Goal: Information Seeking & Learning: Learn about a topic

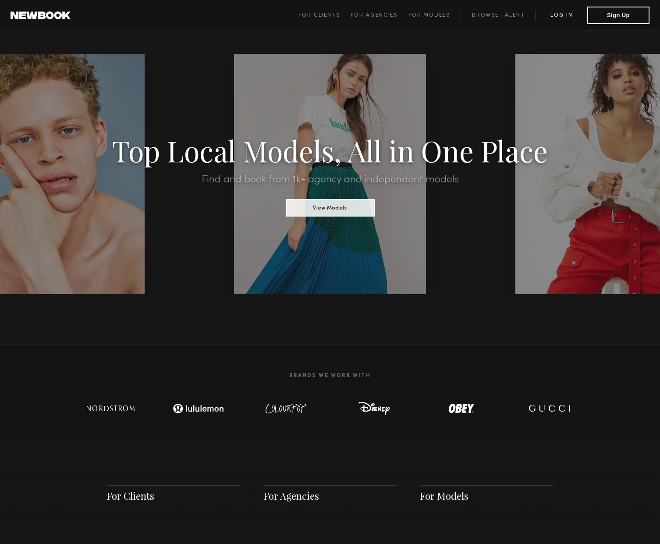
click at [553, 14] on link "Log in" at bounding box center [562, 15] width 52 height 11
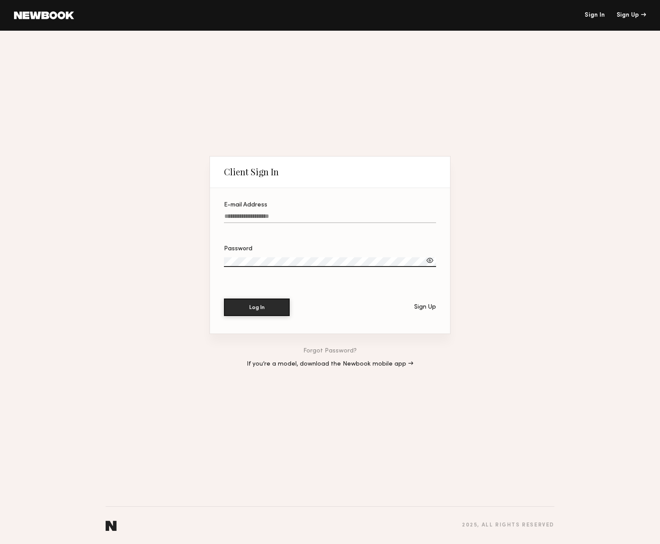
type input "**********"
click at [267, 311] on button "Log In" at bounding box center [257, 307] width 66 height 18
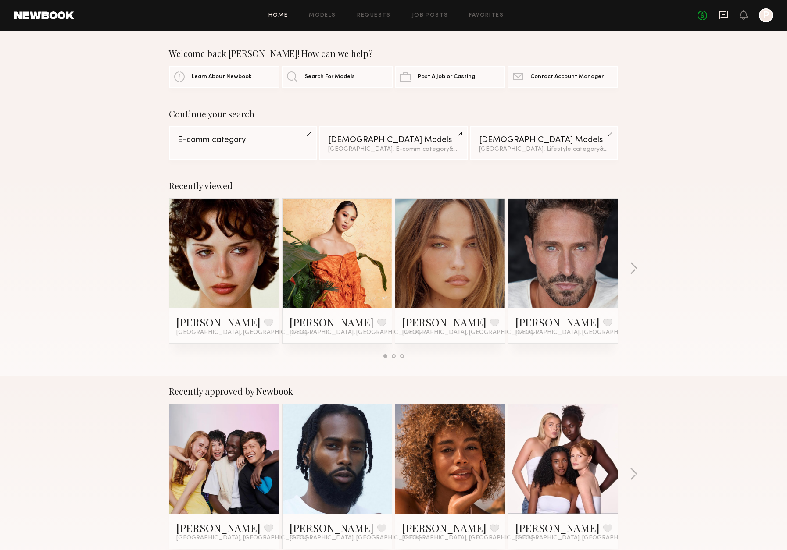
click at [660, 13] on icon at bounding box center [723, 15] width 9 height 8
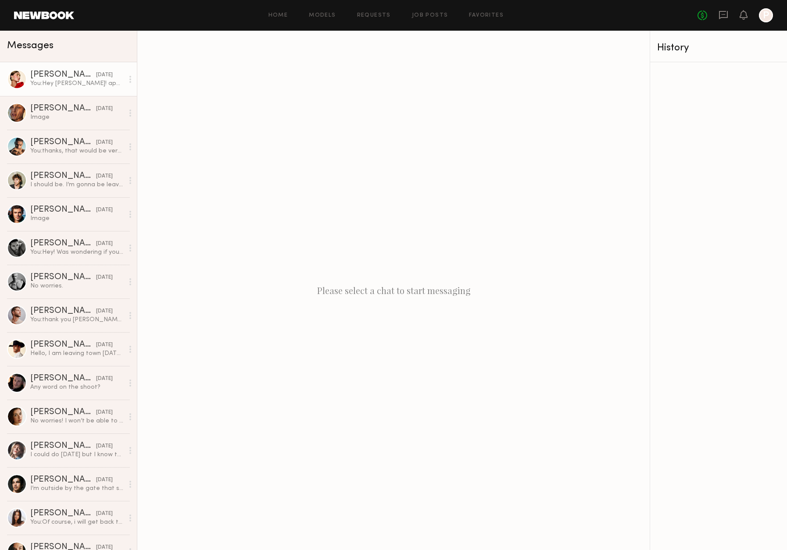
click at [32, 74] on div "[PERSON_NAME]" at bounding box center [63, 75] width 66 height 9
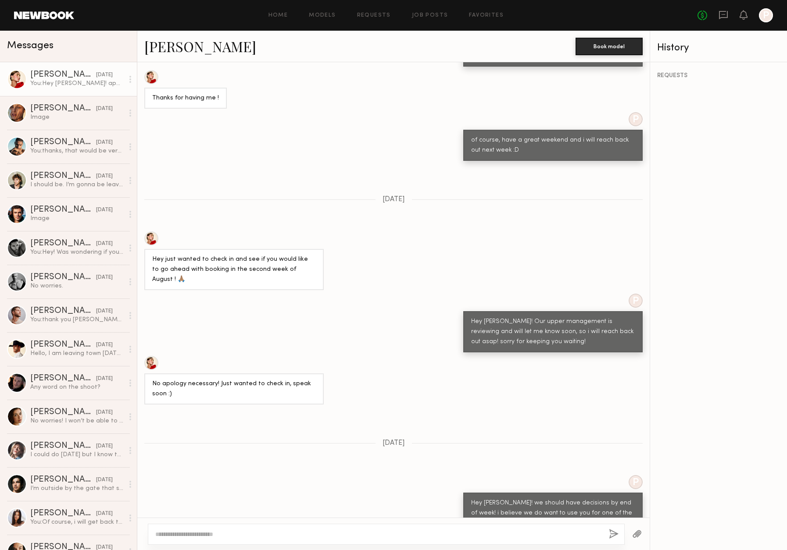
click at [43, 17] on link at bounding box center [44, 15] width 60 height 8
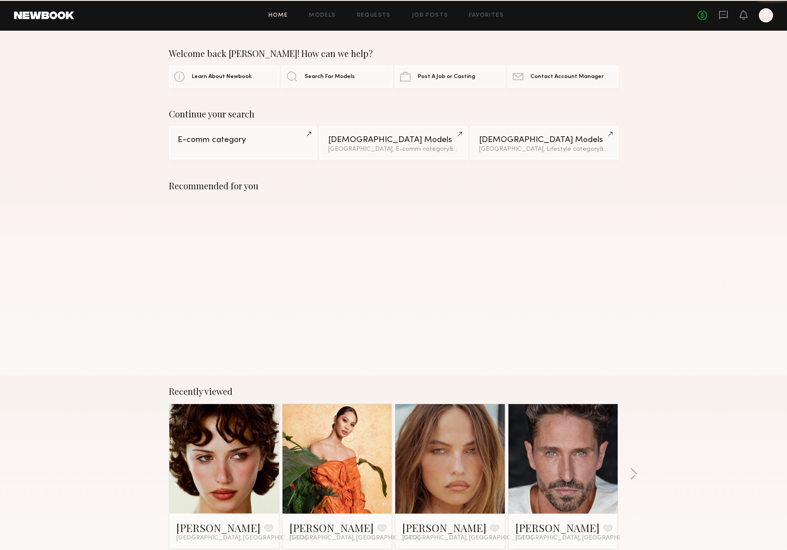
scroll to position [0, 0]
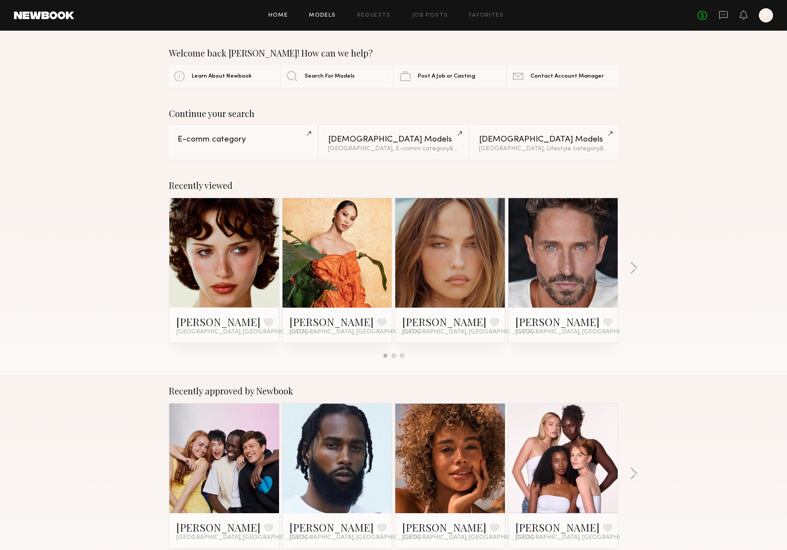
click at [318, 17] on link "Models" at bounding box center [322, 16] width 27 height 6
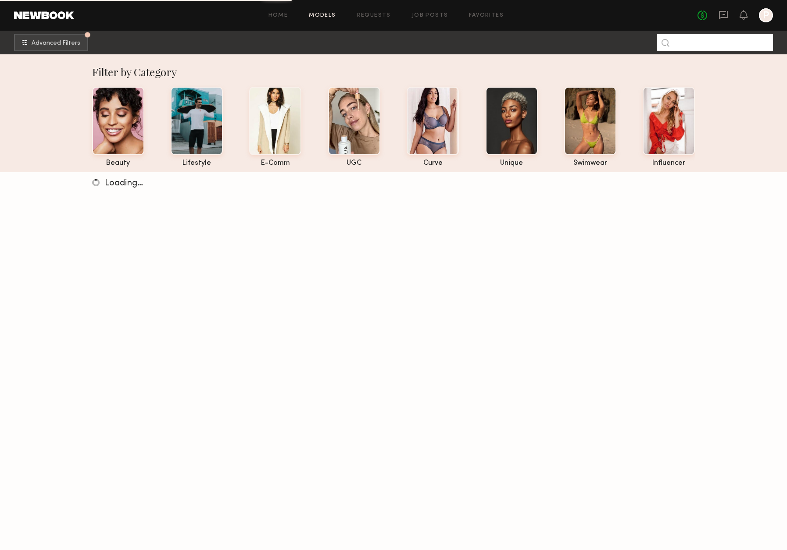
click at [660, 43] on input at bounding box center [715, 42] width 116 height 17
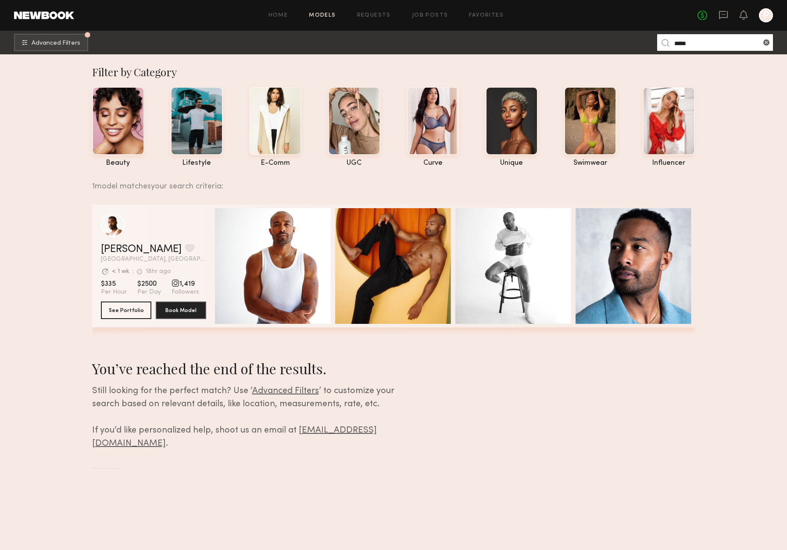
type input "*****"
click at [207, 246] on div "Theon H. Favorite Los Angeles, CA Avg. request response time < 1 wk 18hr ago La…" at bounding box center [393, 266] width 603 height 123
click at [136, 309] on button "See Portfolio" at bounding box center [126, 310] width 50 height 18
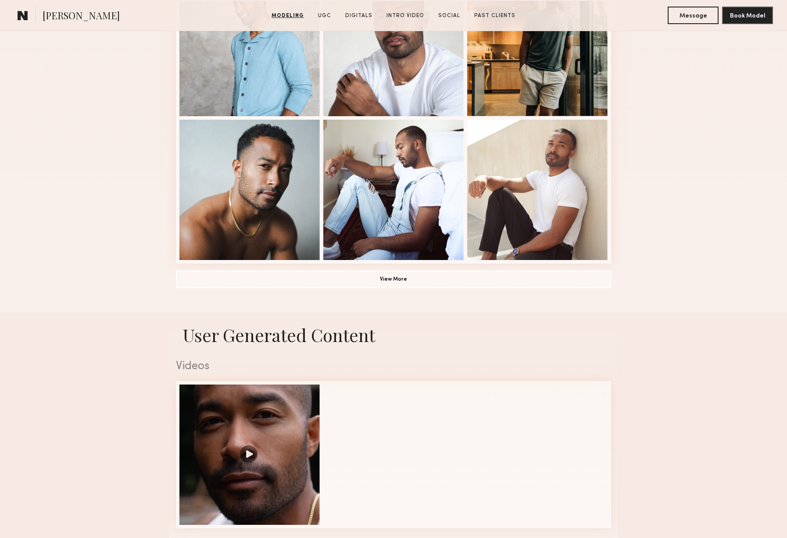
scroll to position [571, 0]
click at [413, 278] on button "View More" at bounding box center [393, 279] width 435 height 18
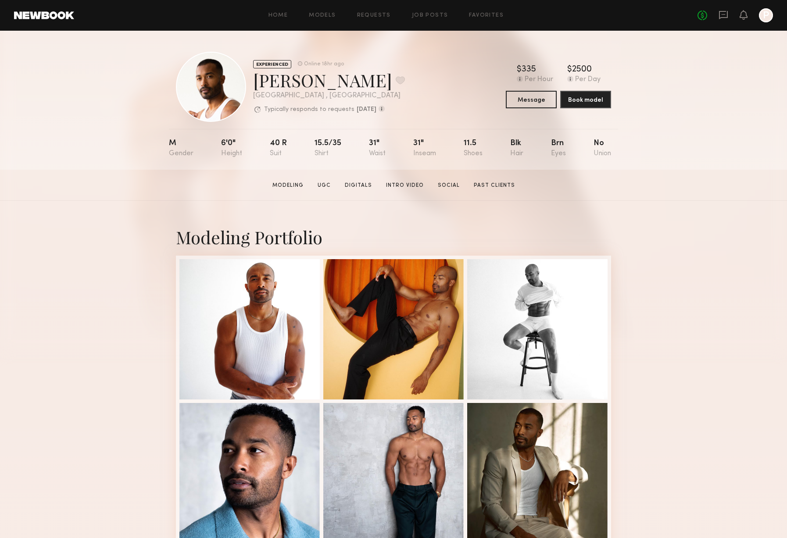
scroll to position [0, 0]
click at [308, 18] on div "Home Models Requests Job Posts Favorites Sign Out" at bounding box center [385, 16] width 623 height 6
click at [324, 13] on link "Models" at bounding box center [322, 16] width 27 height 6
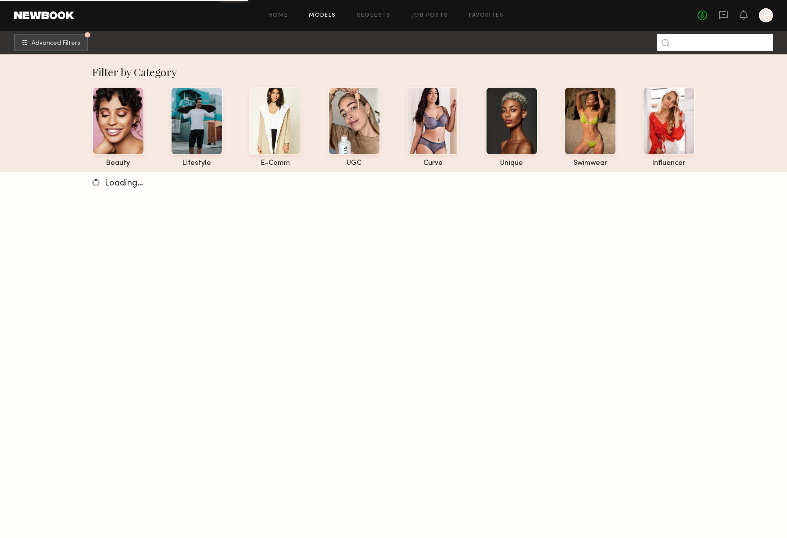
click at [684, 40] on input at bounding box center [715, 42] width 116 height 17
paste input "*******"
type input "*******"
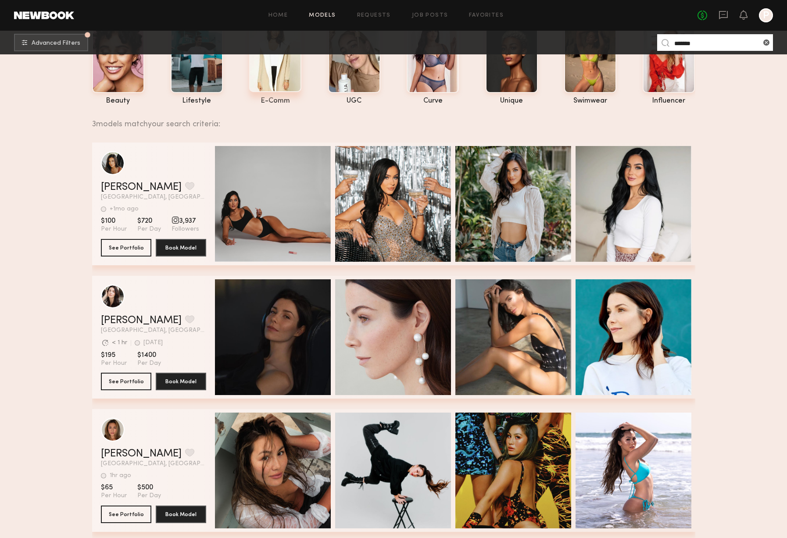
scroll to position [65, 0]
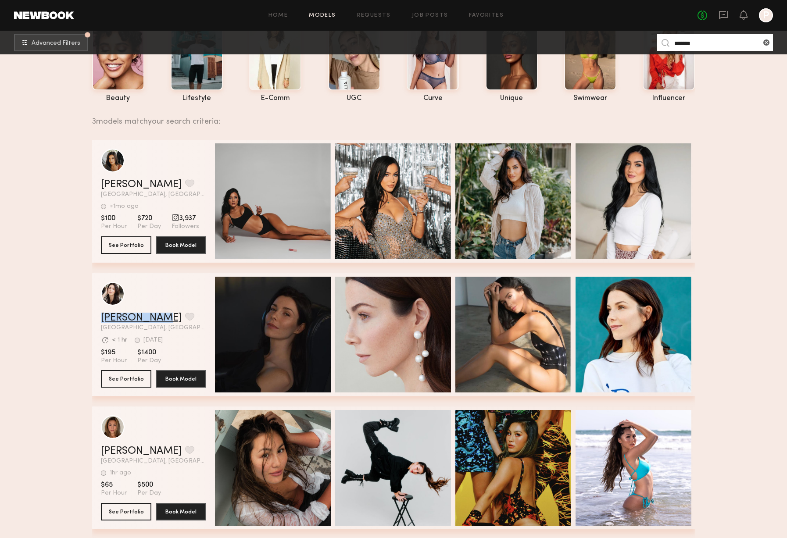
drag, startPoint x: 98, startPoint y: 318, endPoint x: 157, endPoint y: 319, distance: 58.3
click at [161, 319] on div "[PERSON_NAME] Favorite [GEOGRAPHIC_DATA], [GEOGRAPHIC_DATA] Avg. request respon…" at bounding box center [393, 334] width 603 height 123
copy link "[PERSON_NAME] A"
